Goal: Find contact information: Find contact information

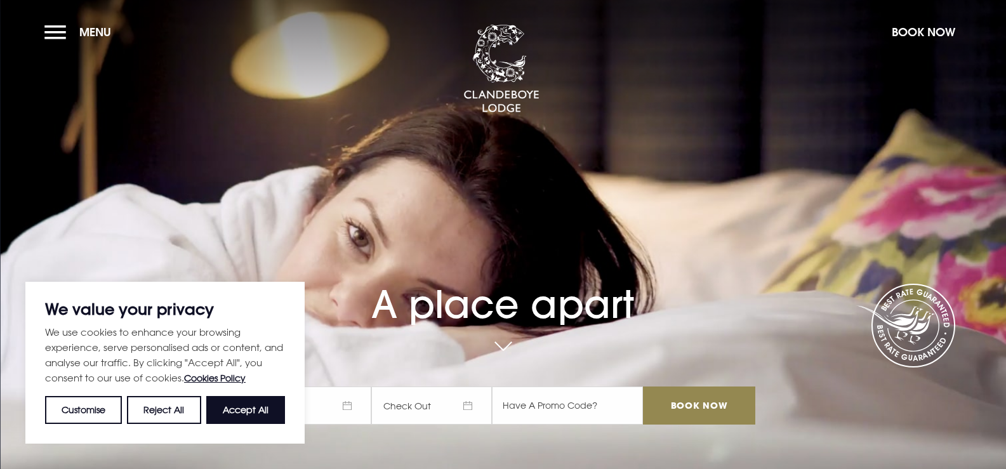
drag, startPoint x: 241, startPoint y: 411, endPoint x: 346, endPoint y: 390, distance: 106.9
click at [241, 416] on button "Accept All" at bounding box center [245, 410] width 79 height 28
checkbox input "true"
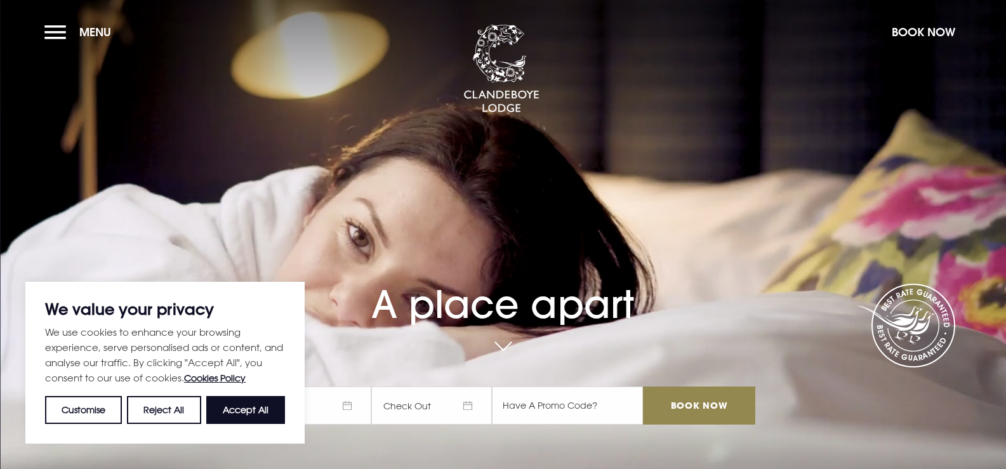
checkbox input "true"
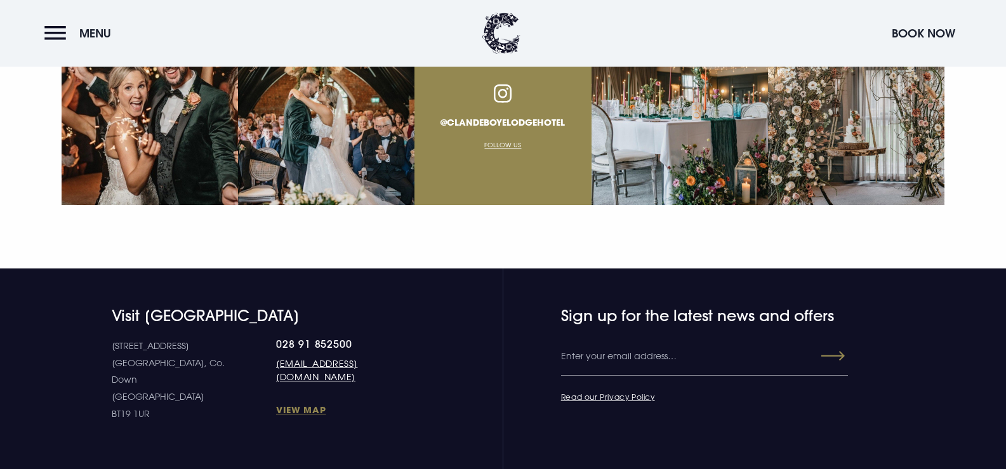
scroll to position [4714, 0]
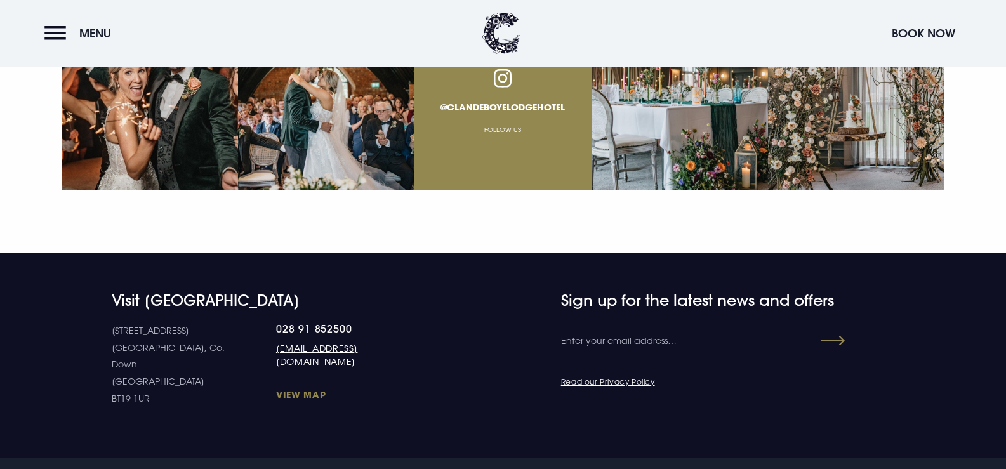
click at [276, 389] on link "View Map" at bounding box center [348, 395] width 145 height 12
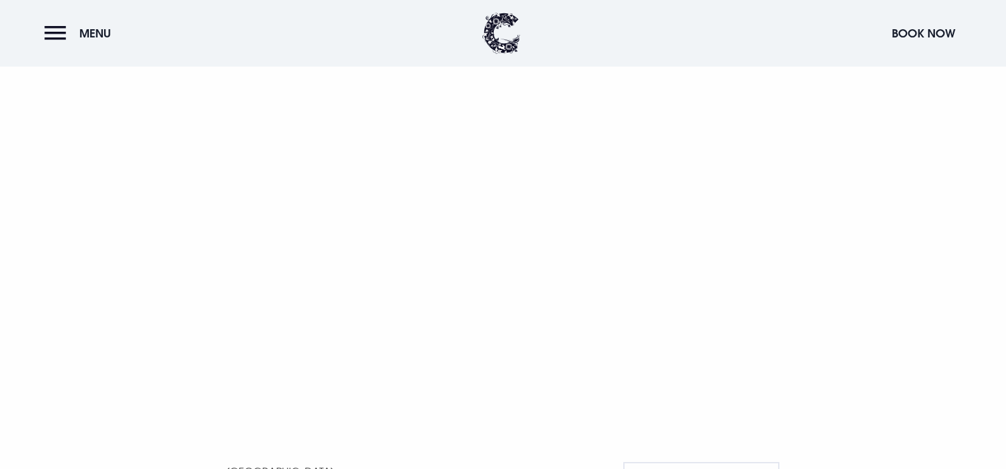
scroll to position [819, 0]
